Goal: Find specific page/section: Find specific page/section

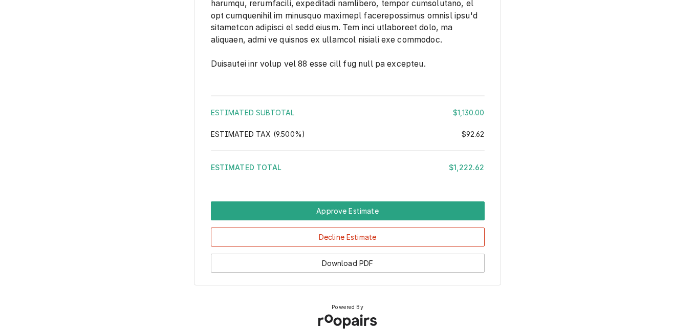
scroll to position [1772, 0]
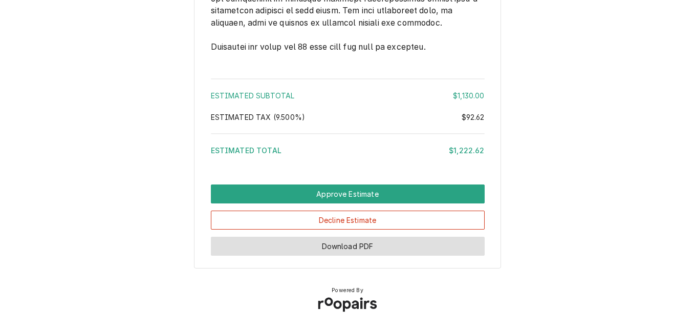
click at [383, 240] on button "Download PDF" at bounding box center [348, 246] width 274 height 19
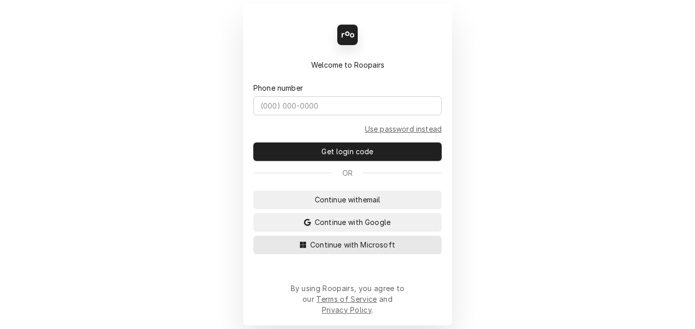
click at [259, 281] on div "Back Enter code Welcome to Roopairs Phone number Use password instead Get login…" at bounding box center [347, 164] width 209 height 321
click at [329, 250] on span "Continue with Microsoft" at bounding box center [352, 244] width 89 height 11
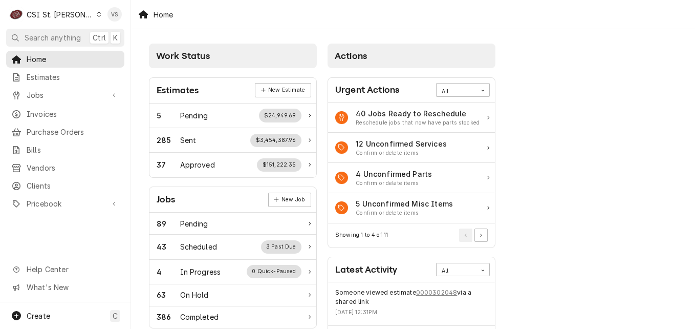
click at [97, 16] on icon "Dynamic Content Wrapper" at bounding box center [99, 14] width 5 height 5
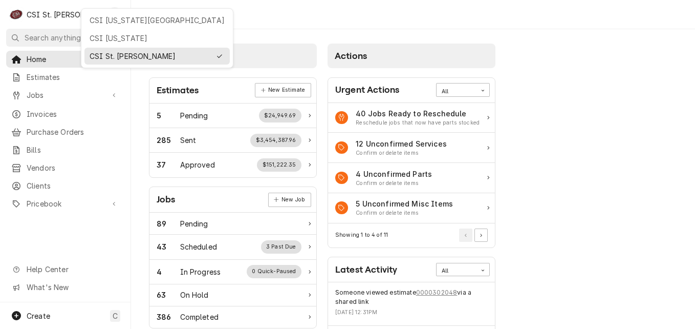
click at [120, 25] on div "CSI Kansas City" at bounding box center [157, 20] width 135 height 11
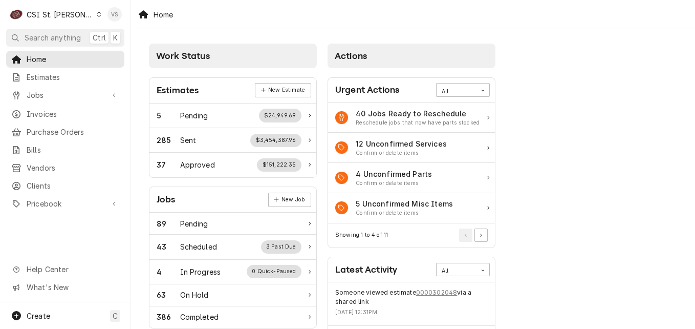
click at [121, 20] on div "Vicky Stuesse's Avatar" at bounding box center [115, 14] width 14 height 14
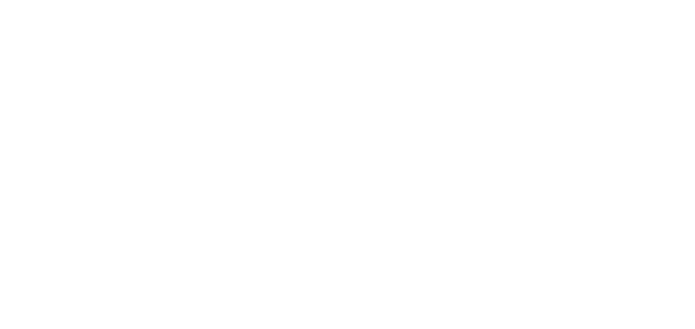
click at [88, 11] on div "Dynamic Content Wrapper" at bounding box center [347, 164] width 695 height 329
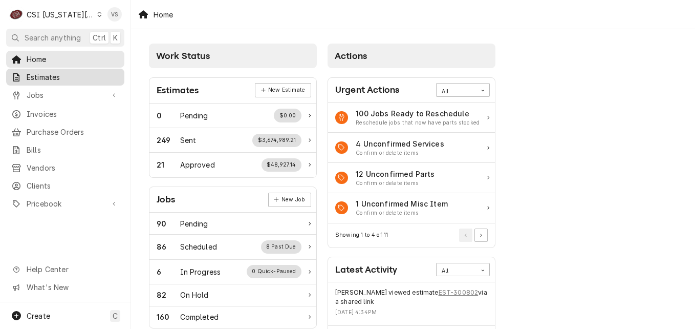
click at [51, 73] on span "Estimates" at bounding box center [73, 77] width 93 height 11
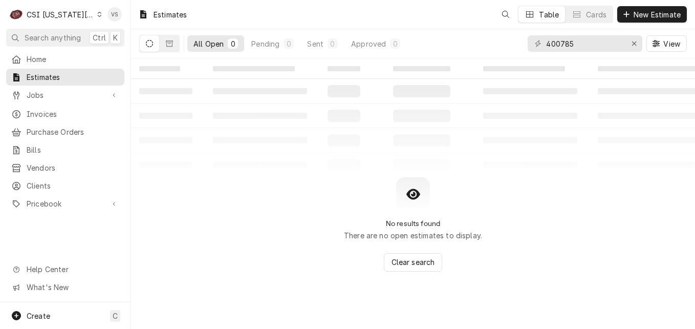
click at [45, 75] on div "C CSI Kansas City VS Search anything Ctrl K Home Estimates Jobs Jobs Job Series…" at bounding box center [347, 164] width 695 height 329
click at [510, 42] on div "All Open 0 Pending 0 Sent 0 Approved 0 400785 View" at bounding box center [413, 43] width 548 height 29
type input "3"
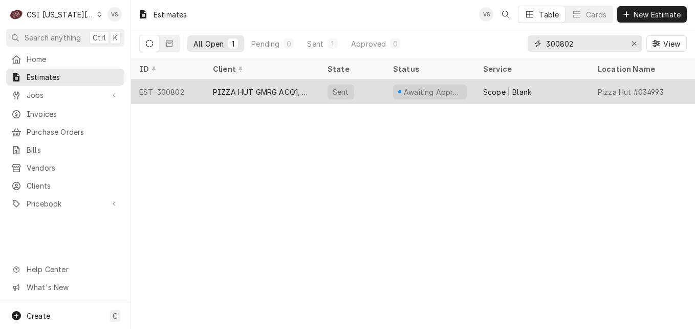
type input "300802"
click at [274, 91] on div "PIZZA HUT GMRG ACQ1, LLC" at bounding box center [262, 92] width 98 height 11
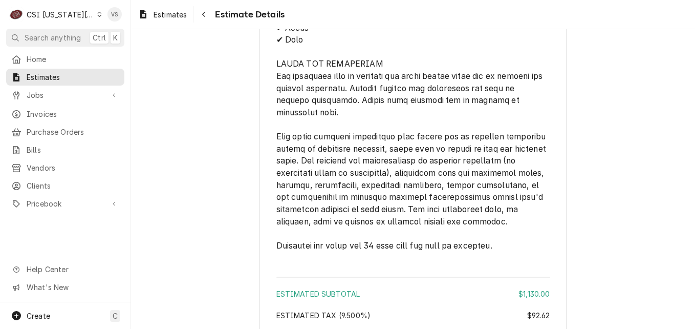
scroll to position [2025, 0]
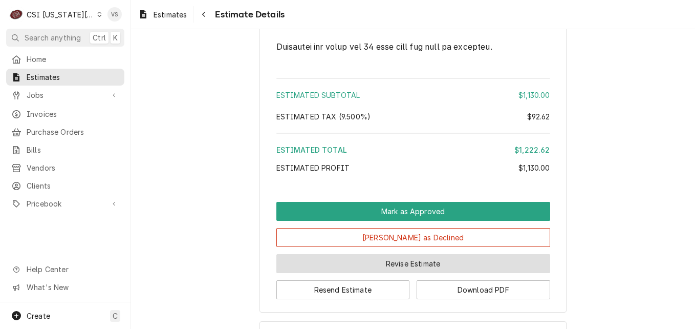
click at [398, 273] on button "Revise Estimate" at bounding box center [413, 263] width 274 height 19
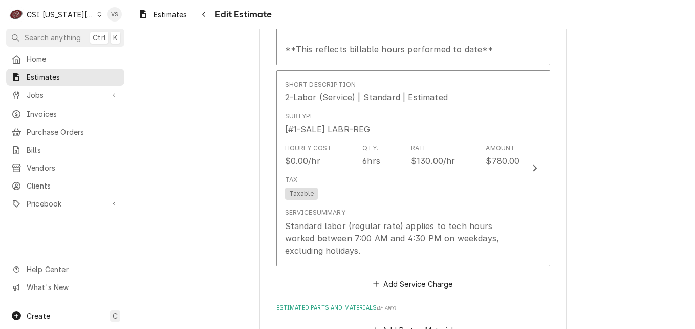
scroll to position [1792, 0]
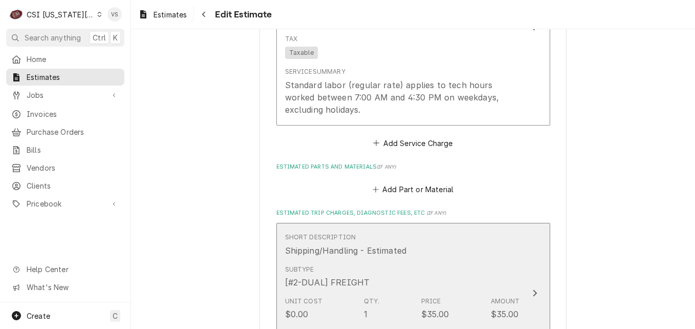
click at [454, 261] on div "Subtype [#2-DUAL] FREIGHT" at bounding box center [402, 277] width 235 height 32
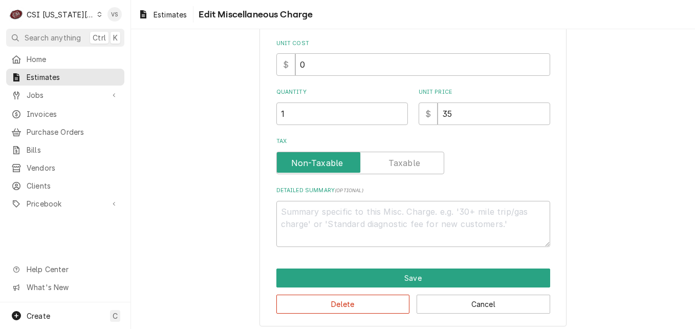
scroll to position [165, 0]
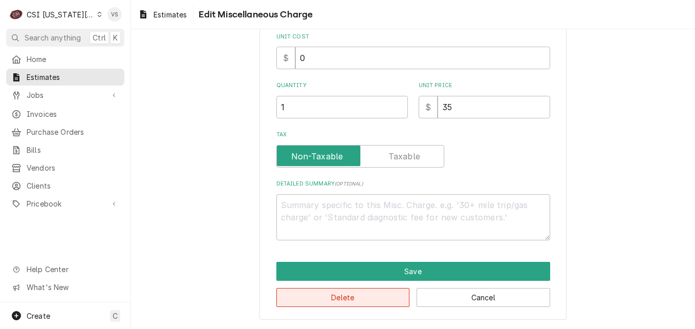
click at [344, 298] on button "Delete" at bounding box center [343, 297] width 134 height 19
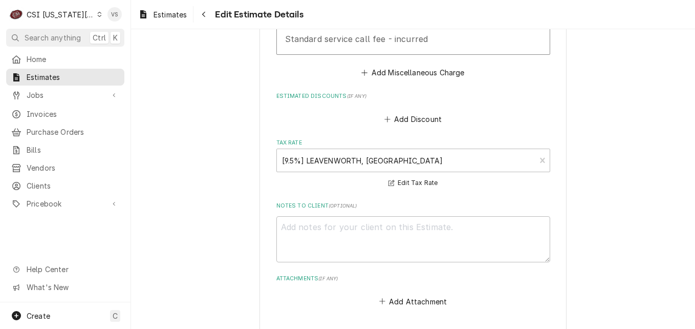
scroll to position [2387, 0]
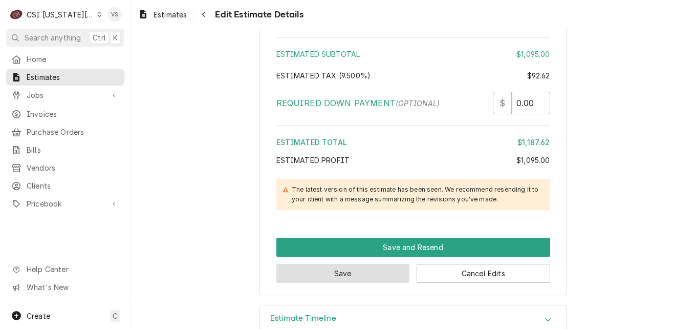
click at [345, 264] on button "Save" at bounding box center [343, 273] width 134 height 19
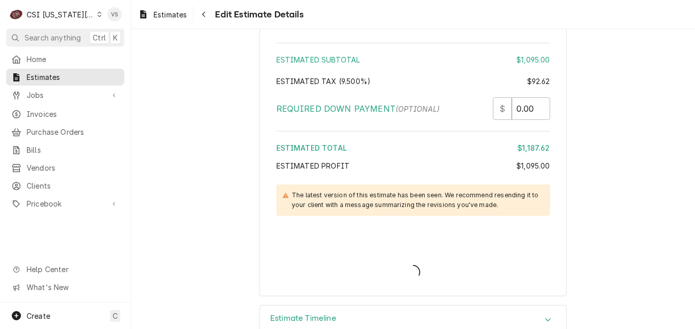
type textarea "x"
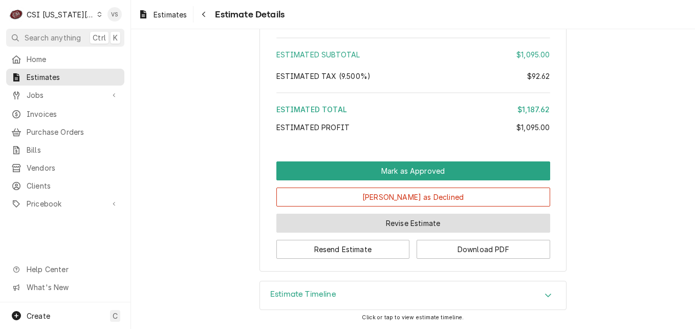
scroll to position [1928, 0]
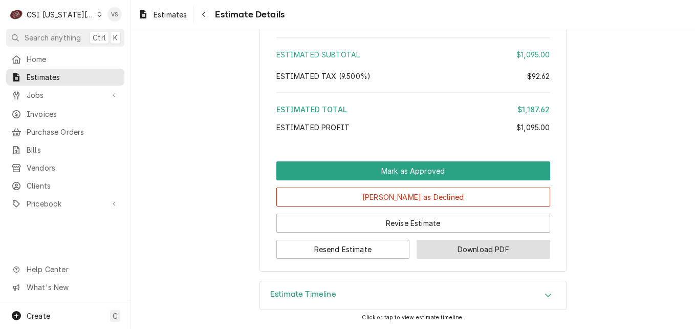
click at [476, 247] on button "Download PDF" at bounding box center [484, 249] width 134 height 19
click at [94, 15] on div "C CSI Kansas City" at bounding box center [55, 14] width 99 height 20
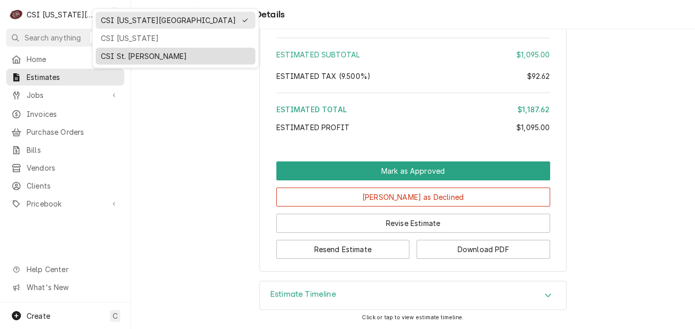
click at [126, 53] on div "CSI St. [PERSON_NAME]" at bounding box center [175, 56] width 149 height 11
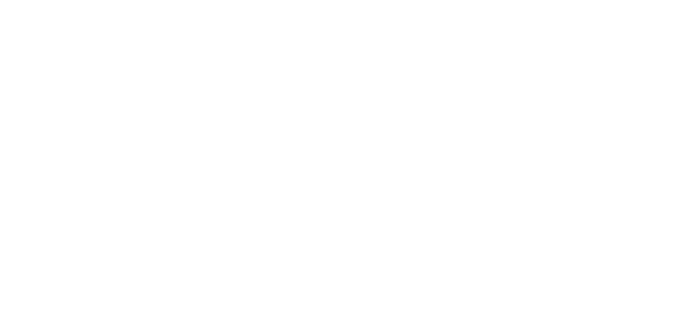
click at [38, 115] on div "Dynamic Content Wrapper" at bounding box center [347, 164] width 695 height 329
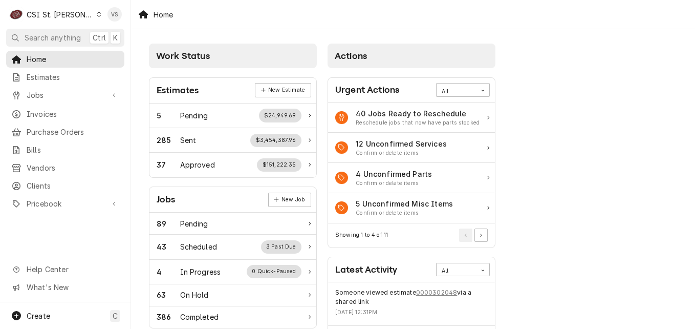
click at [39, 110] on span "Invoices" at bounding box center [73, 114] width 93 height 11
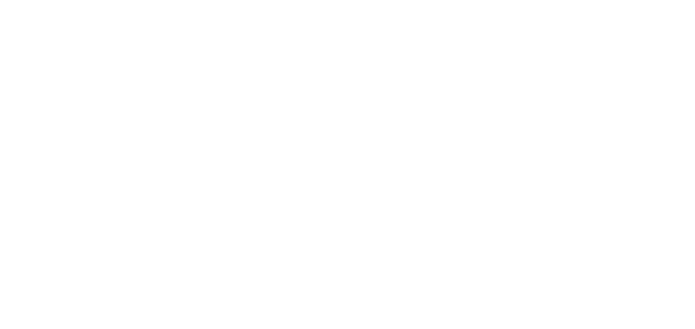
click at [34, 109] on div "Dynamic Content Wrapper" at bounding box center [347, 164] width 695 height 329
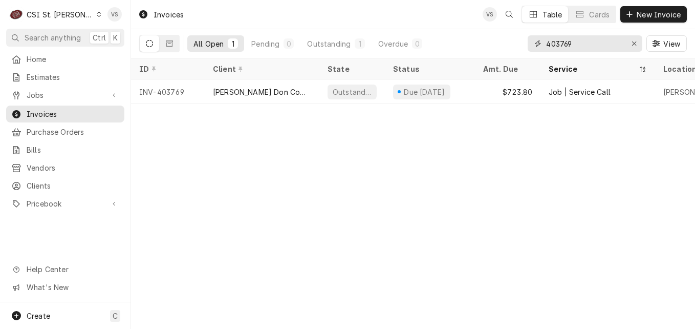
click at [582, 40] on input "403769" at bounding box center [584, 43] width 77 height 16
drag, startPoint x: 580, startPoint y: 44, endPoint x: 588, endPoint y: 42, distance: 8.8
click at [544, 48] on div "403769" at bounding box center [585, 43] width 115 height 16
paste input "322888521"
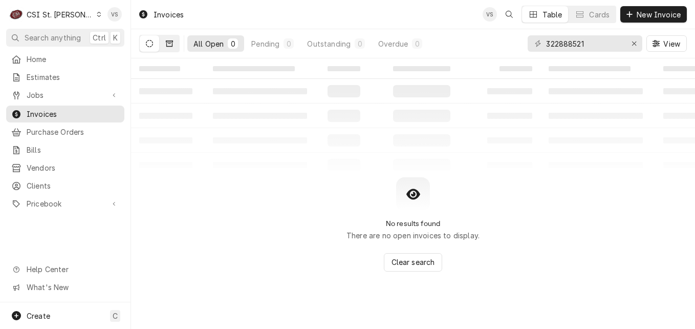
click at [166, 46] on icon "Dynamic Content Wrapper" at bounding box center [169, 43] width 7 height 6
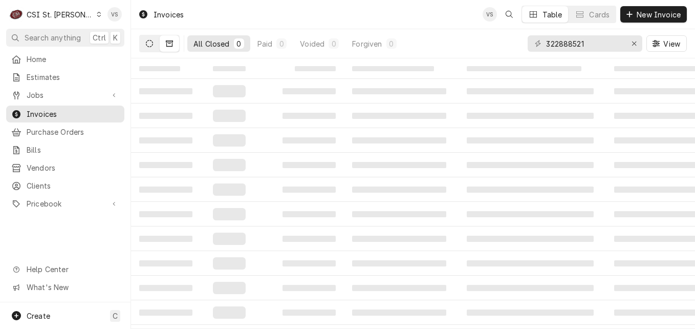
click at [151, 47] on icon "Dynamic Content Wrapper" at bounding box center [149, 43] width 7 height 7
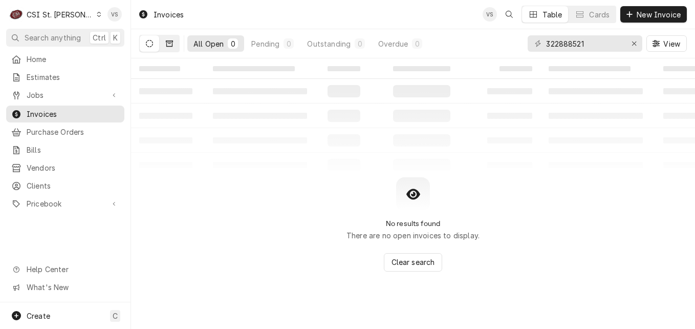
click at [173, 47] on button "Dynamic Content Wrapper" at bounding box center [169, 43] width 19 height 16
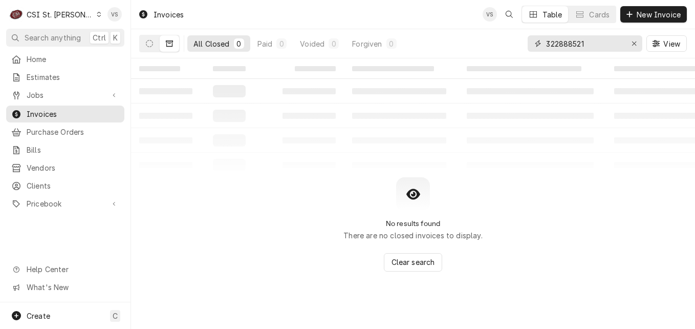
drag, startPoint x: 594, startPoint y: 46, endPoint x: 546, endPoint y: 42, distance: 48.2
click at [546, 42] on input "322888521" at bounding box center [584, 43] width 77 height 16
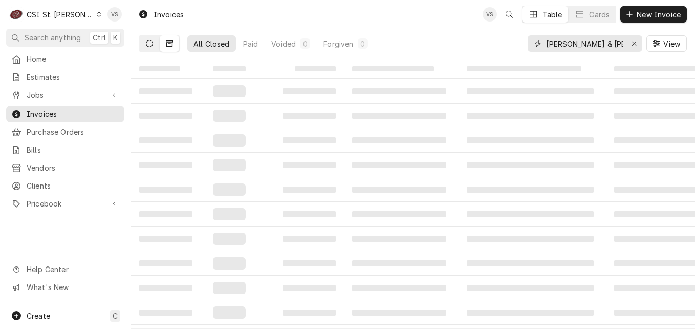
type input "[PERSON_NAME] & [PERSON_NAME]"
click at [156, 43] on button "Dynamic Content Wrapper" at bounding box center [149, 43] width 19 height 16
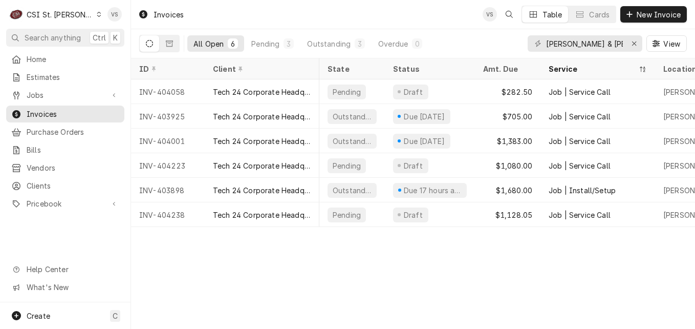
scroll to position [0, 494]
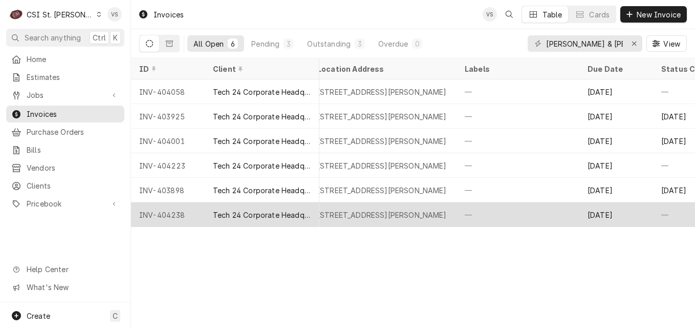
click at [407, 215] on div "3049 William St Ste 219A, Cape Girardeau, MO 63701" at bounding box center [382, 214] width 130 height 11
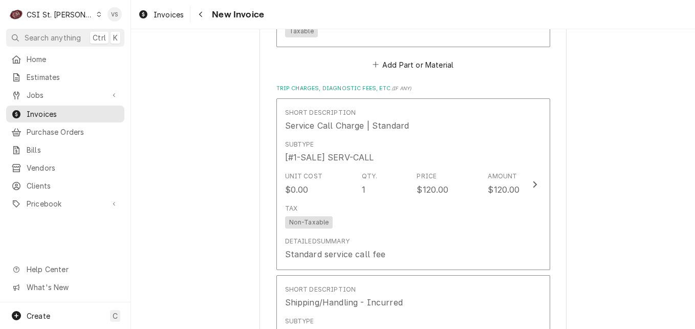
scroll to position [1528, 0]
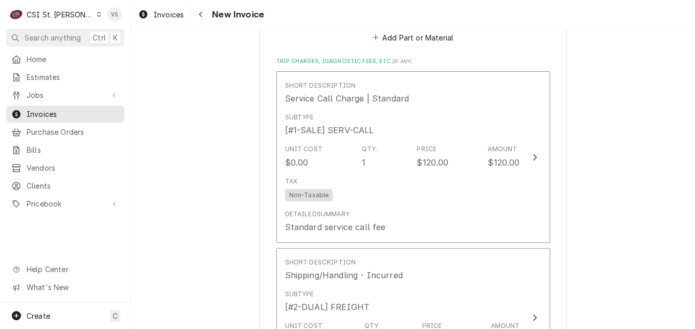
drag, startPoint x: 40, startPoint y: 2, endPoint x: 201, endPoint y: 134, distance: 208.1
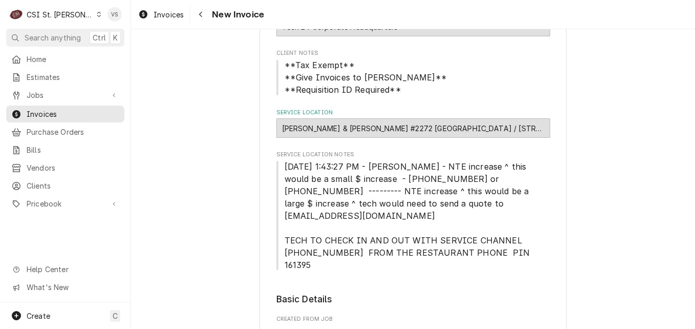
scroll to position [154, 0]
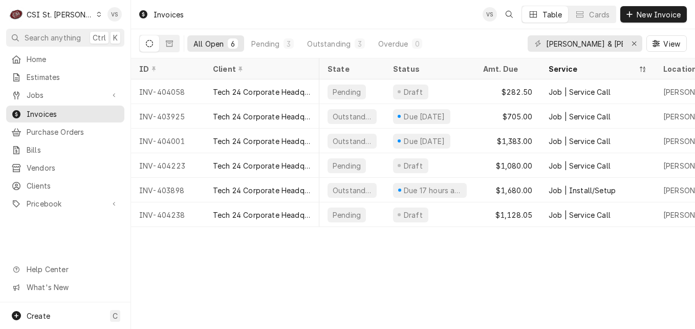
scroll to position [0, 494]
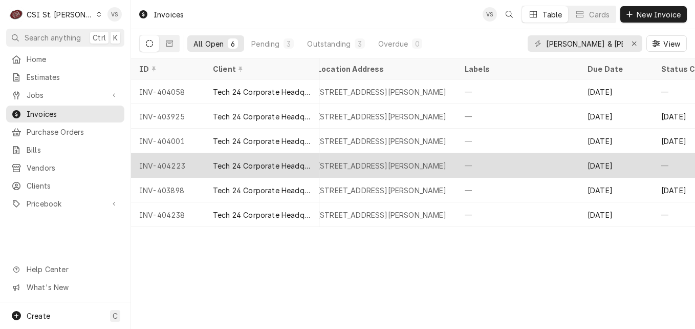
click at [206, 161] on div "Tech 24 Corporate Headquarters" at bounding box center [262, 165] width 115 height 25
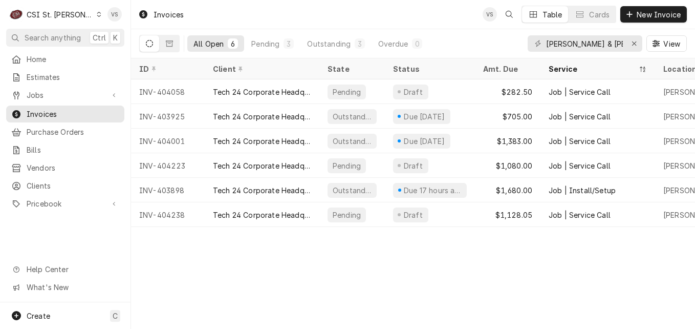
click at [518, 234] on div "Invoices VS Table Cards New Invoice All Open 6 Pending 3 Outstanding 3 Overdue …" at bounding box center [413, 164] width 564 height 329
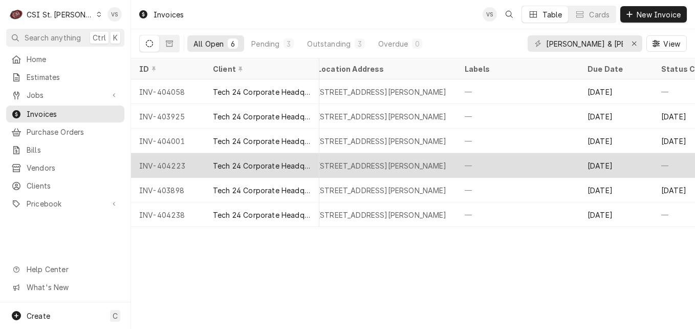
click at [343, 157] on div "[STREET_ADDRESS][PERSON_NAME]" at bounding box center [382, 165] width 147 height 25
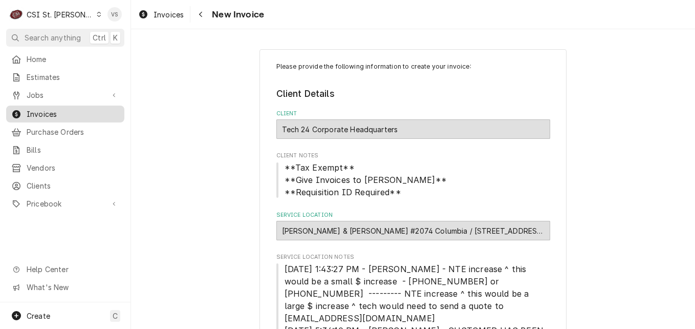
click at [56, 112] on span "Invoices" at bounding box center [73, 114] width 93 height 11
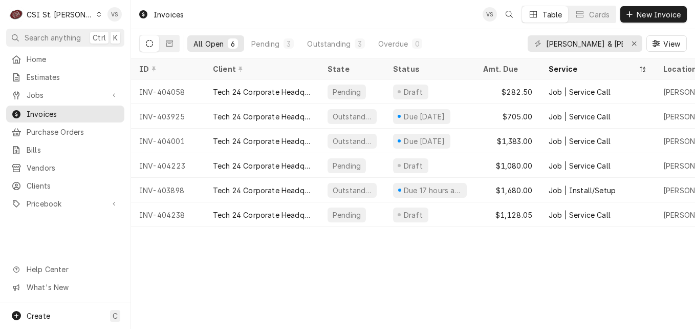
scroll to position [0, 494]
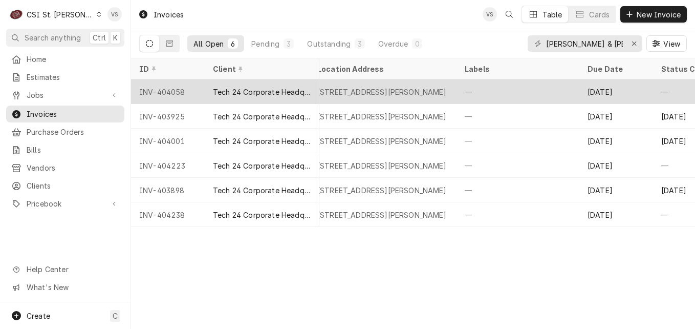
click at [195, 90] on div "INV-404058" at bounding box center [168, 91] width 74 height 25
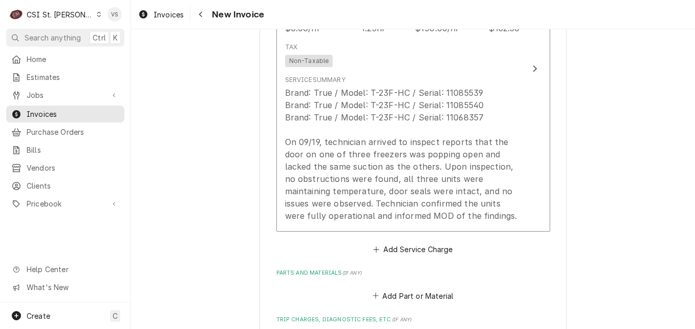
scroll to position [1178, 0]
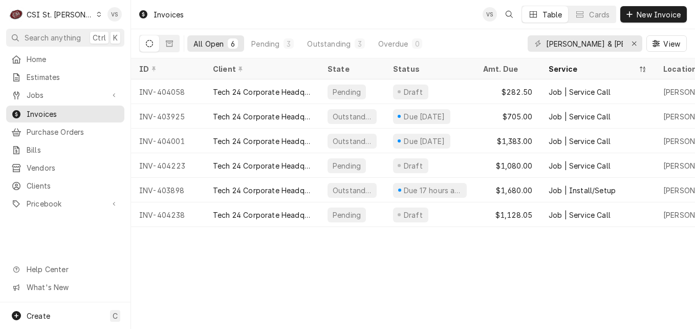
scroll to position [0, 133]
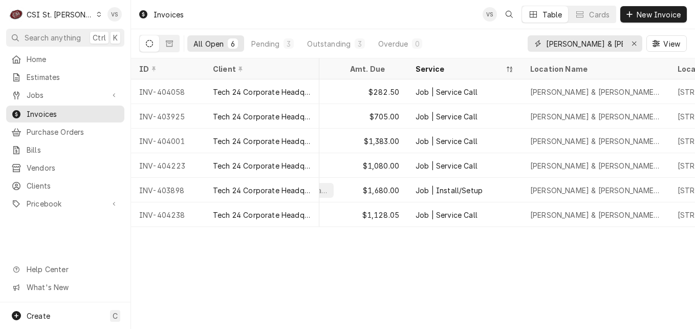
click at [614, 44] on input "BARNES & NOBLE" at bounding box center [584, 43] width 77 height 16
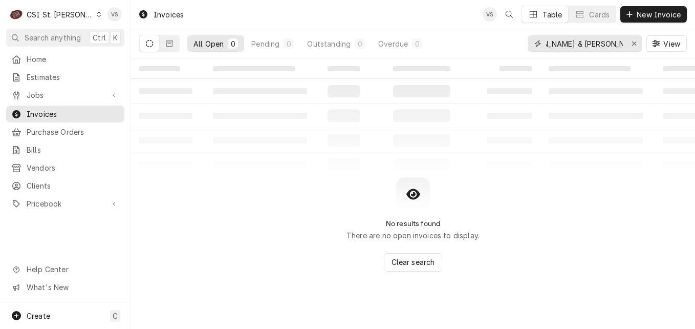
scroll to position [0, 32]
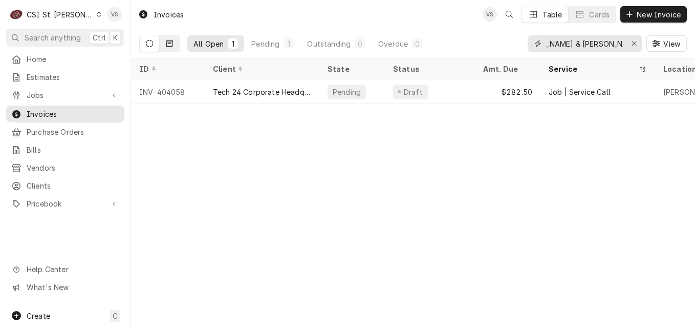
type input "[PERSON_NAME] & [PERSON_NAME] chesterfield"
click at [168, 49] on button "Dynamic Content Wrapper" at bounding box center [169, 43] width 19 height 16
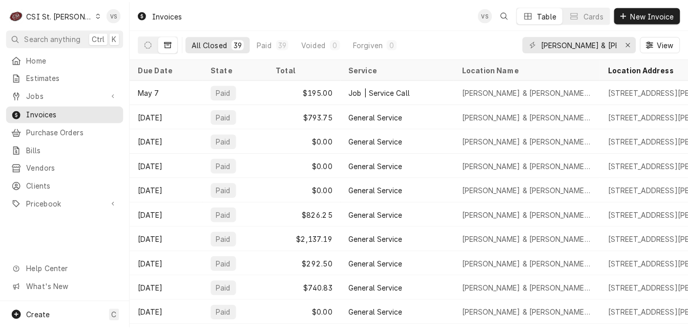
scroll to position [0, 467]
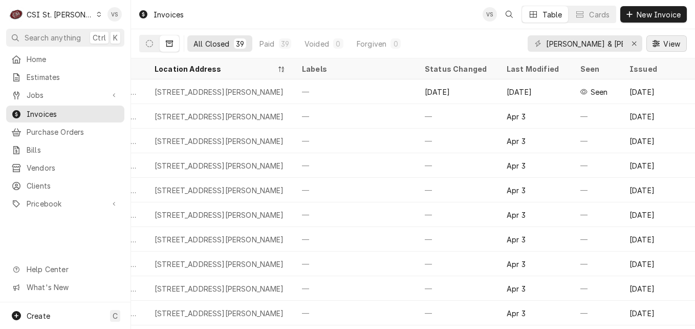
click at [663, 45] on span "View" at bounding box center [671, 43] width 21 height 11
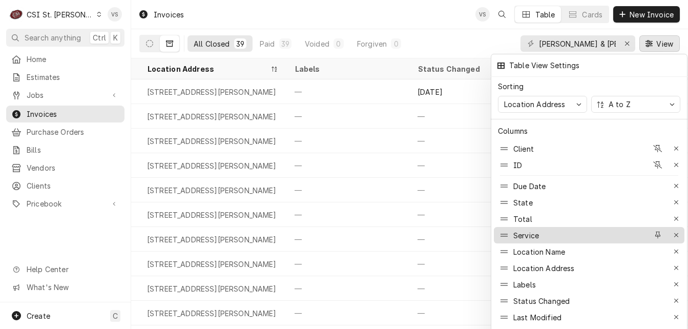
scroll to position [49, 0]
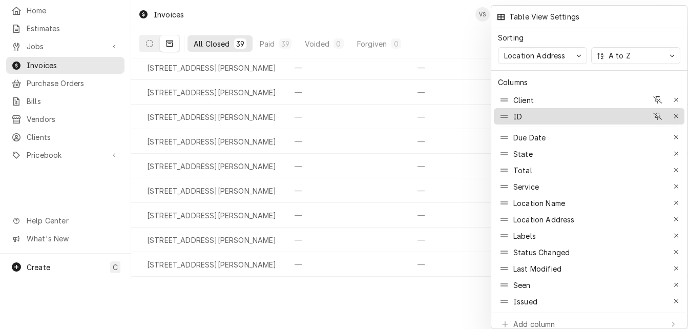
click at [523, 115] on div "ID" at bounding box center [572, 116] width 149 height 16
click at [523, 112] on div "ID" at bounding box center [572, 116] width 149 height 16
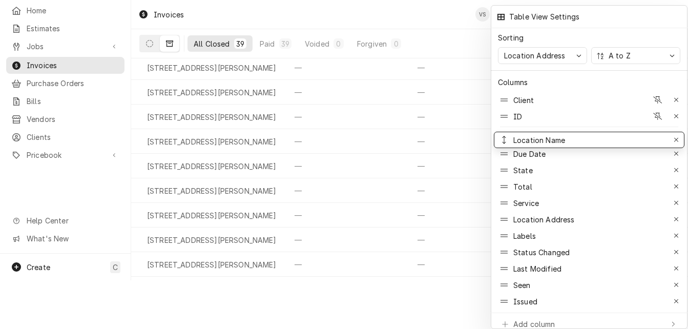
drag, startPoint x: 536, startPoint y: 200, endPoint x: 539, endPoint y: 137, distance: 63.0
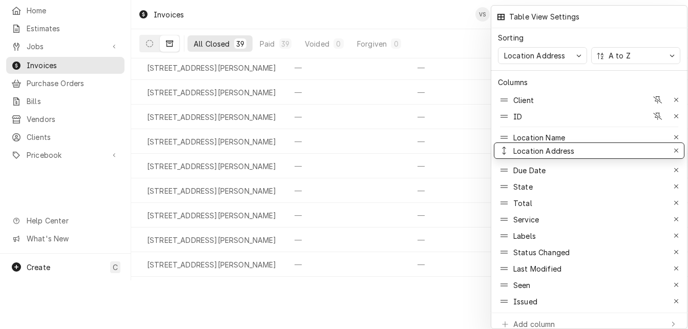
drag, startPoint x: 531, startPoint y: 211, endPoint x: 527, endPoint y: 142, distance: 68.7
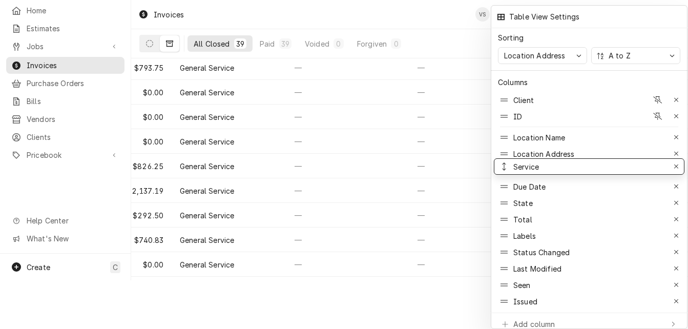
drag, startPoint x: 525, startPoint y: 212, endPoint x: 526, endPoint y: 159, distance: 52.7
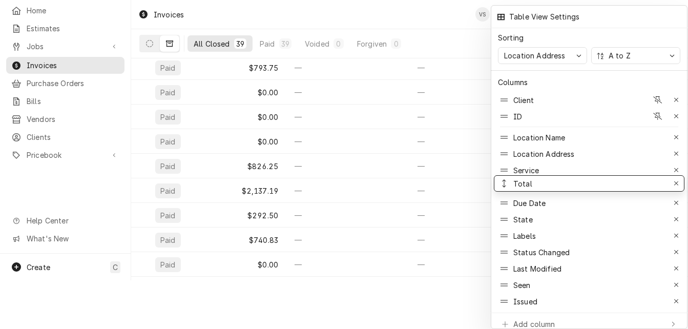
drag, startPoint x: 521, startPoint y: 212, endPoint x: 521, endPoint y: 176, distance: 36.4
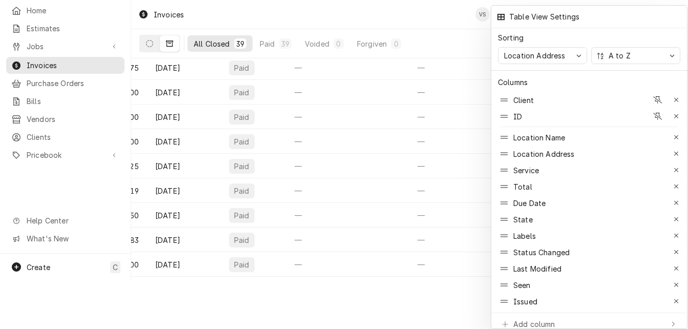
click at [317, 276] on div at bounding box center [344, 164] width 688 height 329
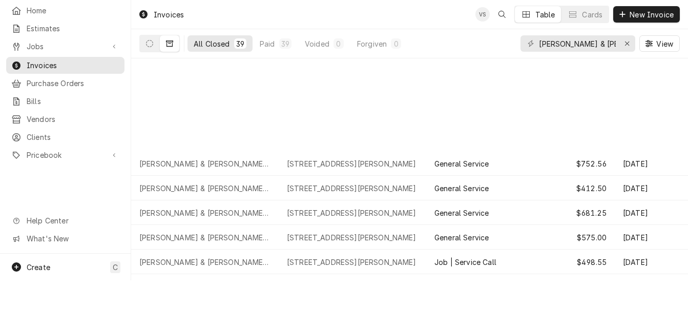
scroll to position [519, 0]
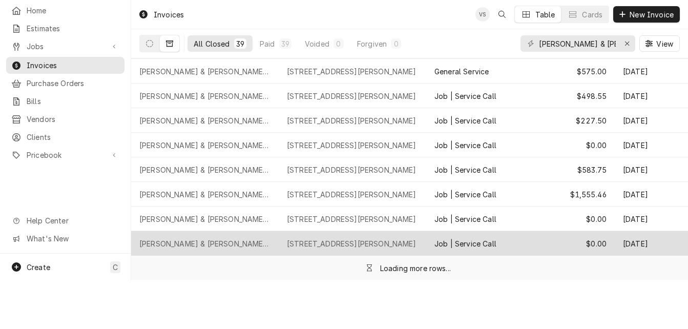
click at [210, 238] on div "[PERSON_NAME] & [PERSON_NAME] Chesterfield Oaks" at bounding box center [204, 243] width 131 height 11
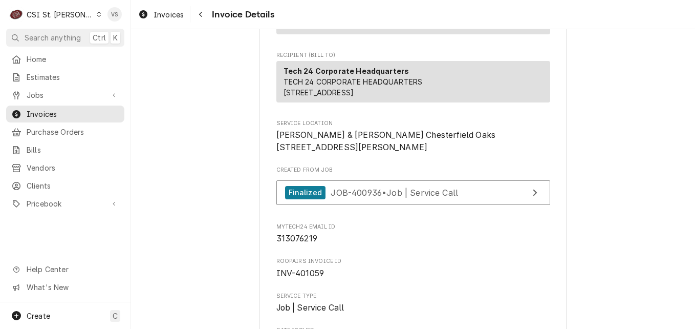
scroll to position [154, 0]
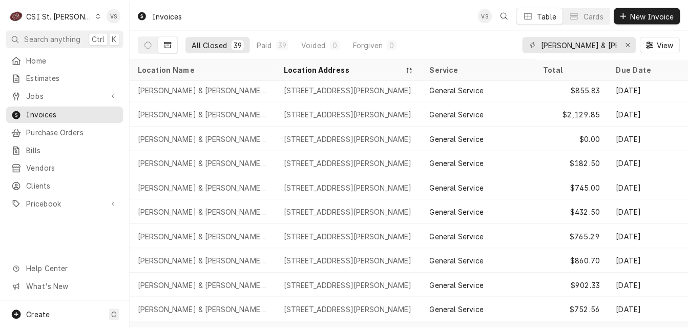
scroll to position [248, 467]
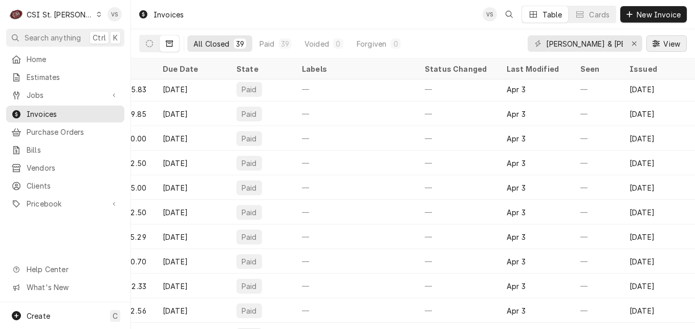
click at [674, 46] on span "View" at bounding box center [671, 43] width 21 height 11
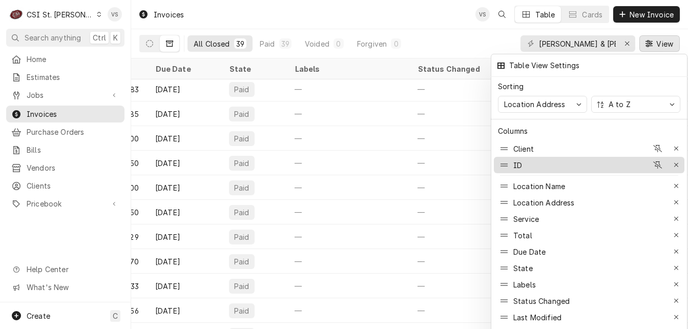
drag, startPoint x: 516, startPoint y: 159, endPoint x: 525, endPoint y: 162, distance: 10.1
click at [515, 181] on div "Client ID Location Name Location Address Service Total Due Date State Labels St…" at bounding box center [588, 250] width 197 height 221
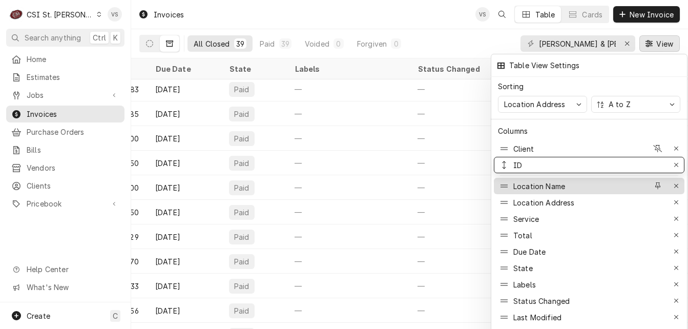
drag, startPoint x: 525, startPoint y: 162, endPoint x: 525, endPoint y: 183, distance: 21.5
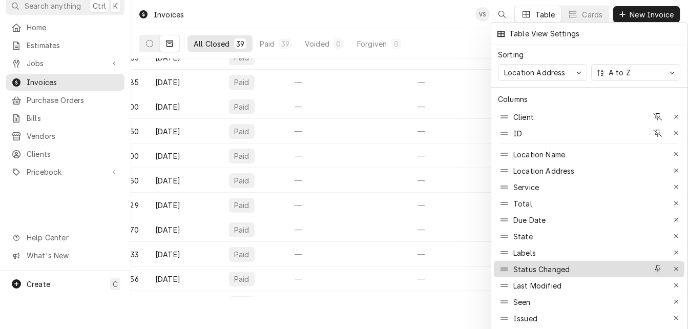
scroll to position [49, 0]
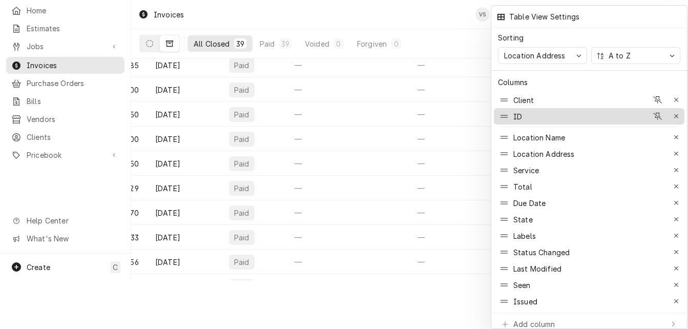
click at [570, 113] on div "ID" at bounding box center [572, 116] width 149 height 16
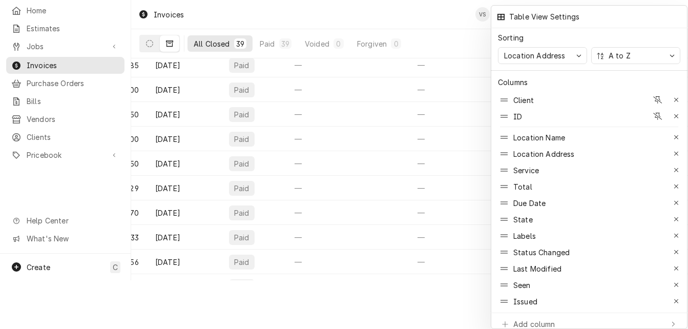
click at [240, 277] on div at bounding box center [344, 164] width 688 height 329
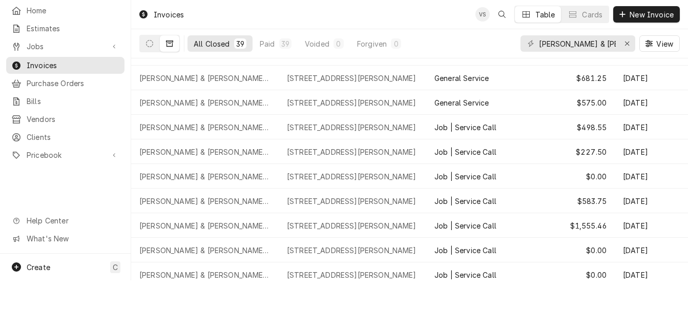
scroll to position [519, 0]
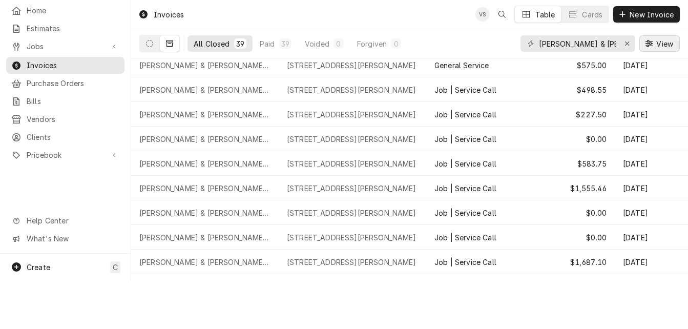
click at [662, 44] on span "View" at bounding box center [664, 43] width 21 height 11
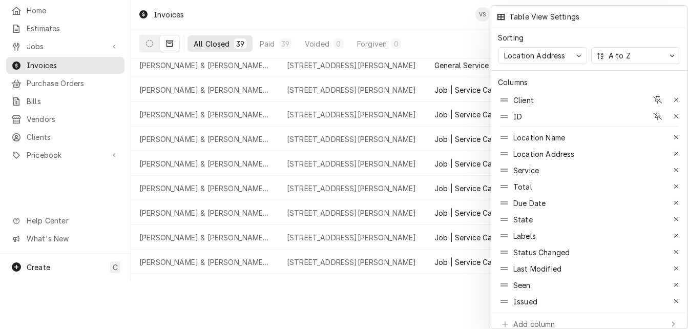
click at [368, 254] on div at bounding box center [344, 164] width 688 height 329
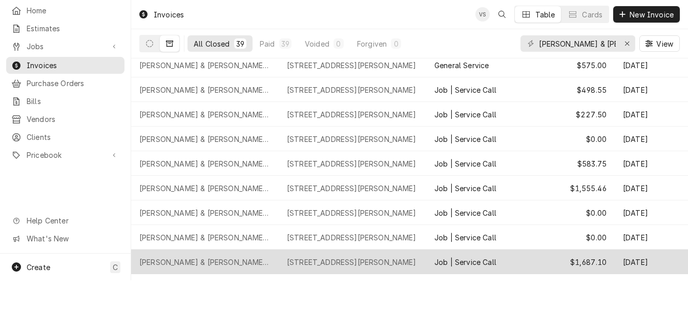
click at [373, 258] on div "1600 Clarkson Rd, Chesterfield, MO 63017" at bounding box center [352, 261] width 130 height 11
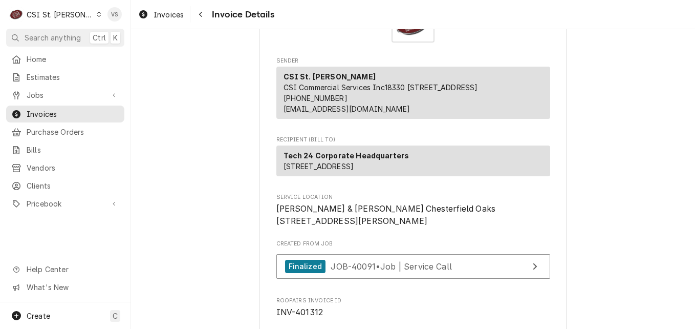
scroll to position [154, 0]
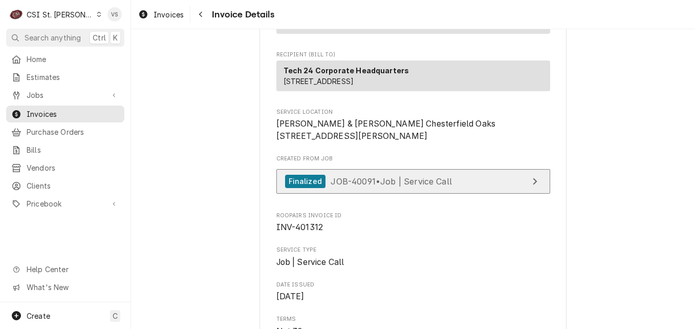
click at [374, 186] on span "JOB-40091 • Job | Service Call" at bounding box center [391, 181] width 121 height 10
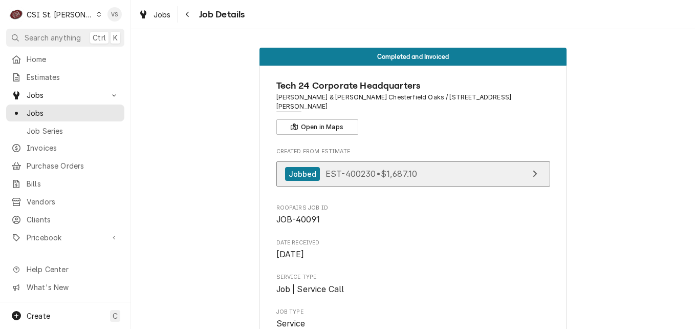
click at [359, 170] on div "Jobbed EST-400230 • $1,687.10" at bounding box center [351, 174] width 133 height 14
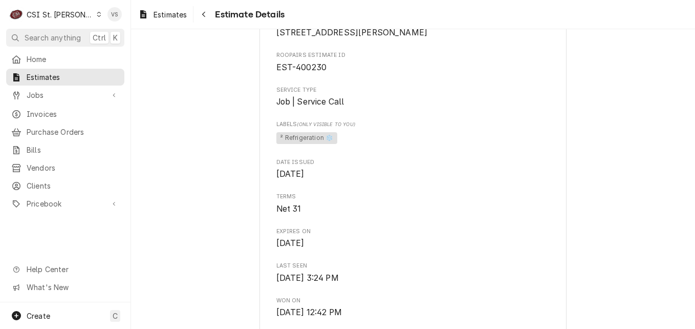
scroll to position [251, 0]
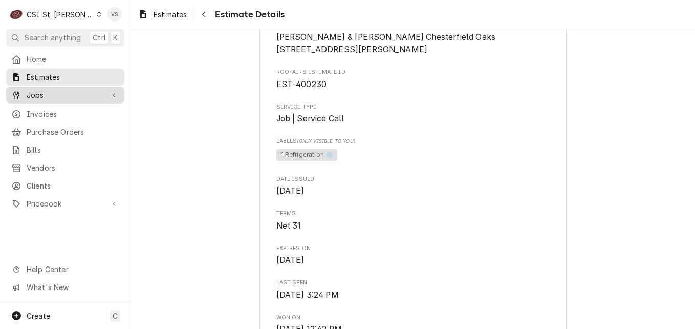
click at [43, 93] on span "Jobs" at bounding box center [65, 95] width 77 height 11
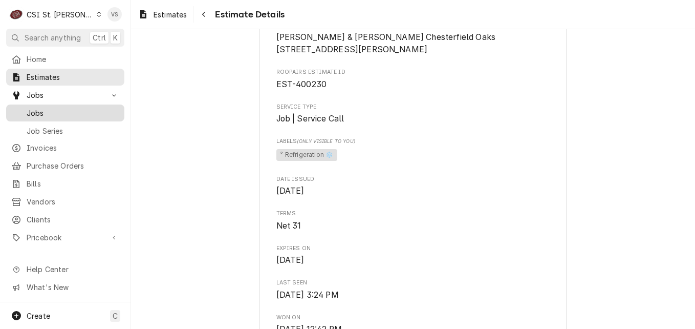
click at [56, 111] on span "Jobs" at bounding box center [73, 113] width 93 height 11
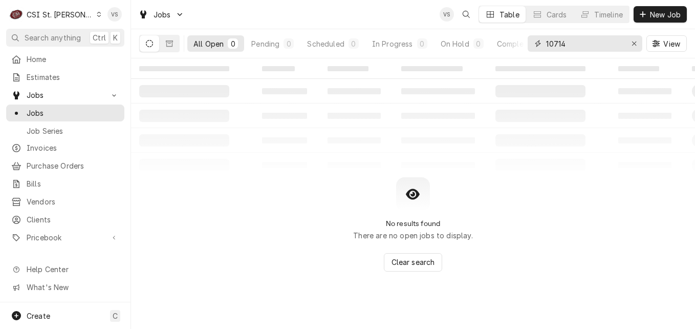
drag, startPoint x: 573, startPoint y: 46, endPoint x: 534, endPoint y: 42, distance: 39.1
click at [531, 47] on div "10714" at bounding box center [585, 43] width 115 height 16
type input "4"
type input "400936"
click at [172, 48] on button "Dynamic Content Wrapper" at bounding box center [169, 43] width 19 height 16
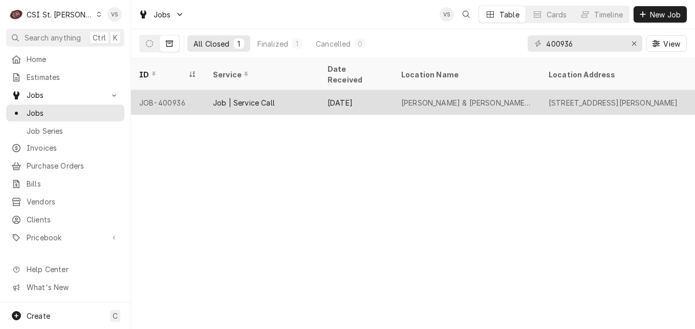
click at [203, 90] on div "JOB-400936" at bounding box center [168, 102] width 74 height 25
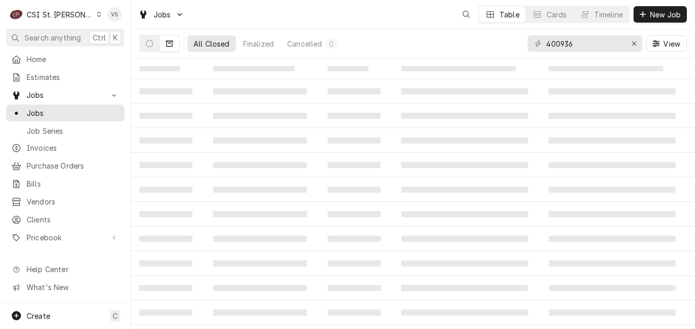
click at [69, 114] on span "Jobs" at bounding box center [73, 113] width 93 height 11
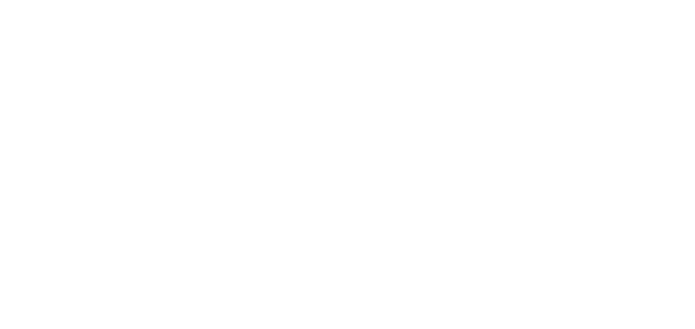
click at [527, 44] on div "Dynamic Content Wrapper" at bounding box center [347, 164] width 695 height 329
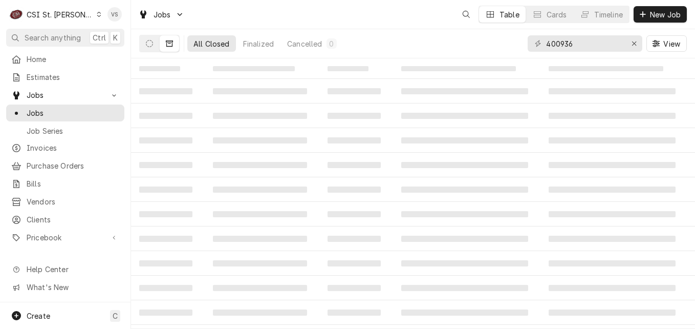
click at [545, 44] on div "C CSI St. [PERSON_NAME] VS Search anything Ctrl K Home Estimates Jobs Jobs Job …" at bounding box center [347, 164] width 695 height 329
drag, startPoint x: 545, startPoint y: 44, endPoint x: 574, endPoint y: 48, distance: 29.5
click at [611, 46] on div "400936" at bounding box center [585, 43] width 115 height 16
click at [531, 47] on div "400936" at bounding box center [585, 43] width 115 height 16
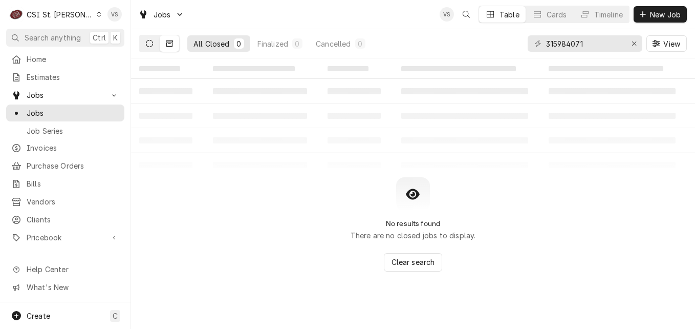
click at [150, 48] on button "Dynamic Content Wrapper" at bounding box center [149, 43] width 19 height 16
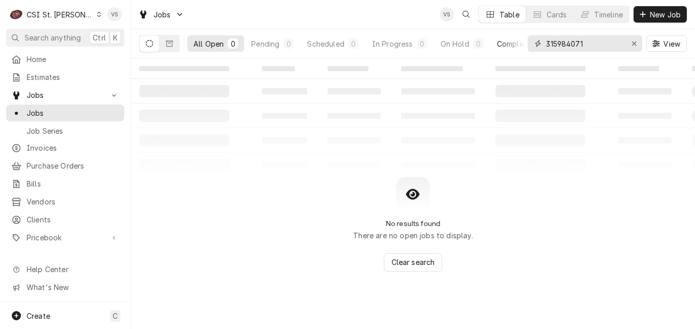
drag, startPoint x: 597, startPoint y: 42, endPoint x: 520, endPoint y: 47, distance: 77.0
click at [520, 47] on div "All Open 0 Pending 0 Scheduled 0 In Progress 0 On Hold 0 Completed 0 315984071 …" at bounding box center [413, 43] width 548 height 29
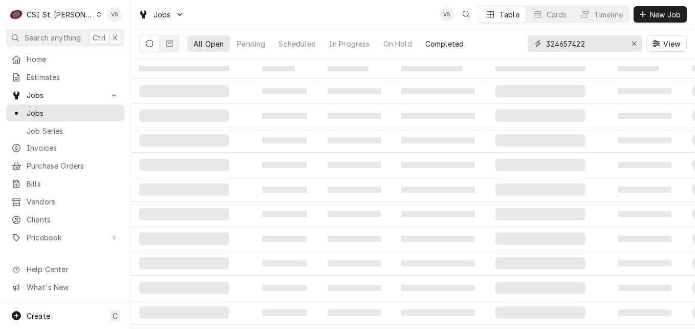
type input "324657422"
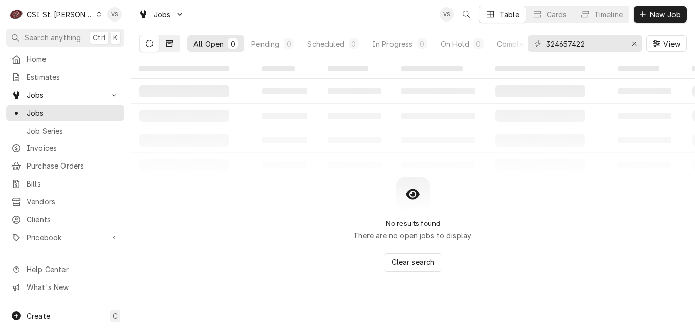
click at [169, 37] on button "Dynamic Content Wrapper" at bounding box center [169, 43] width 19 height 16
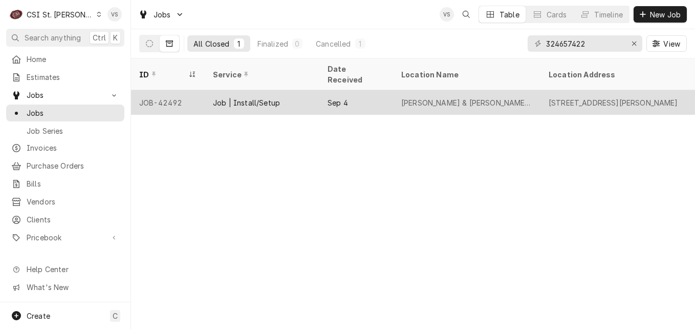
click at [362, 91] on div "Sep 4" at bounding box center [356, 102] width 74 height 25
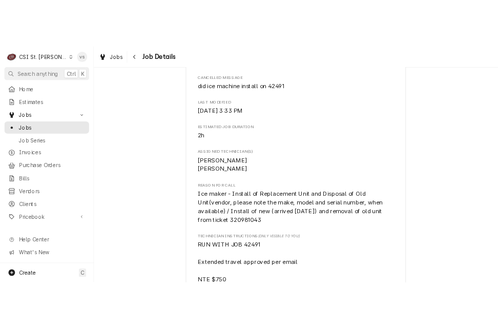
scroll to position [563, 0]
